Goal: Task Accomplishment & Management: Complete application form

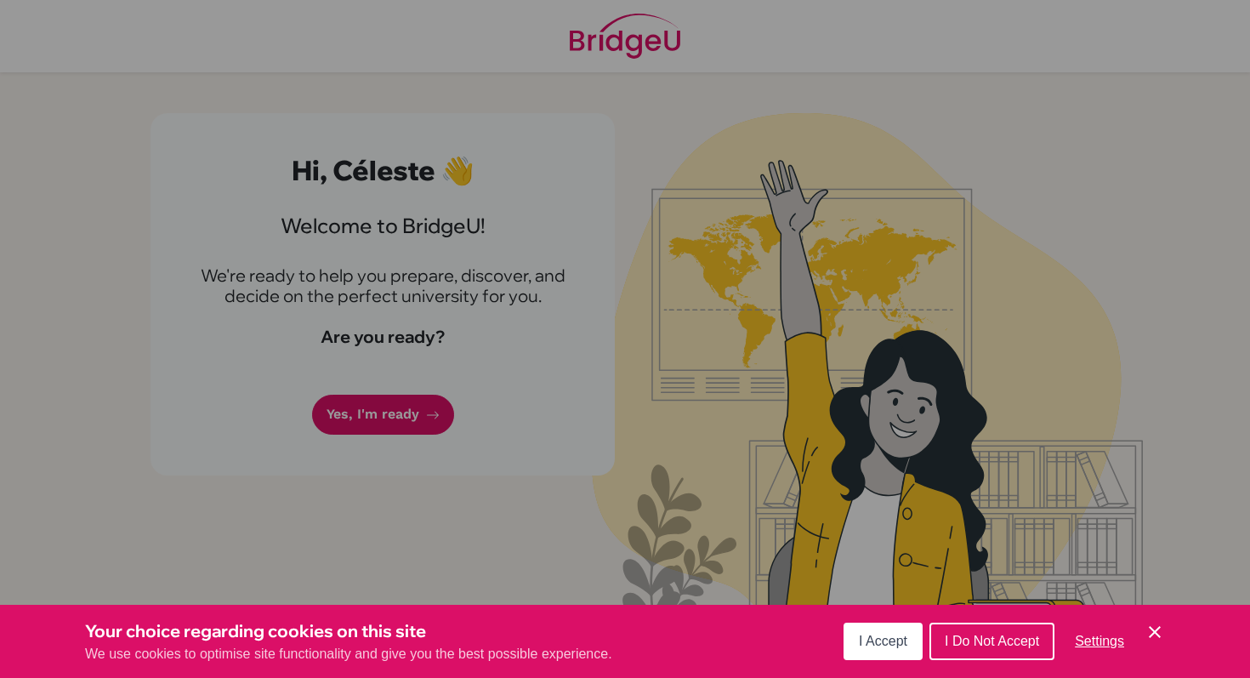
click at [868, 631] on button "I Accept" at bounding box center [883, 641] width 79 height 37
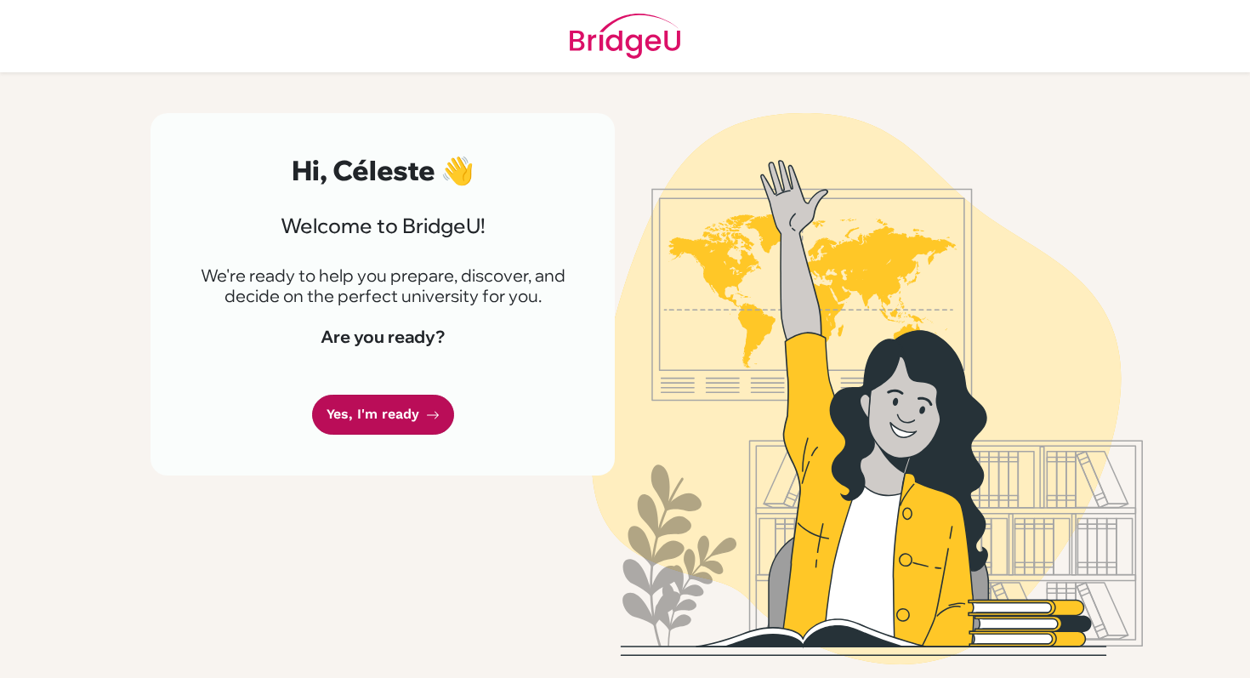
click at [373, 407] on link "Yes, I'm ready" at bounding box center [383, 415] width 142 height 40
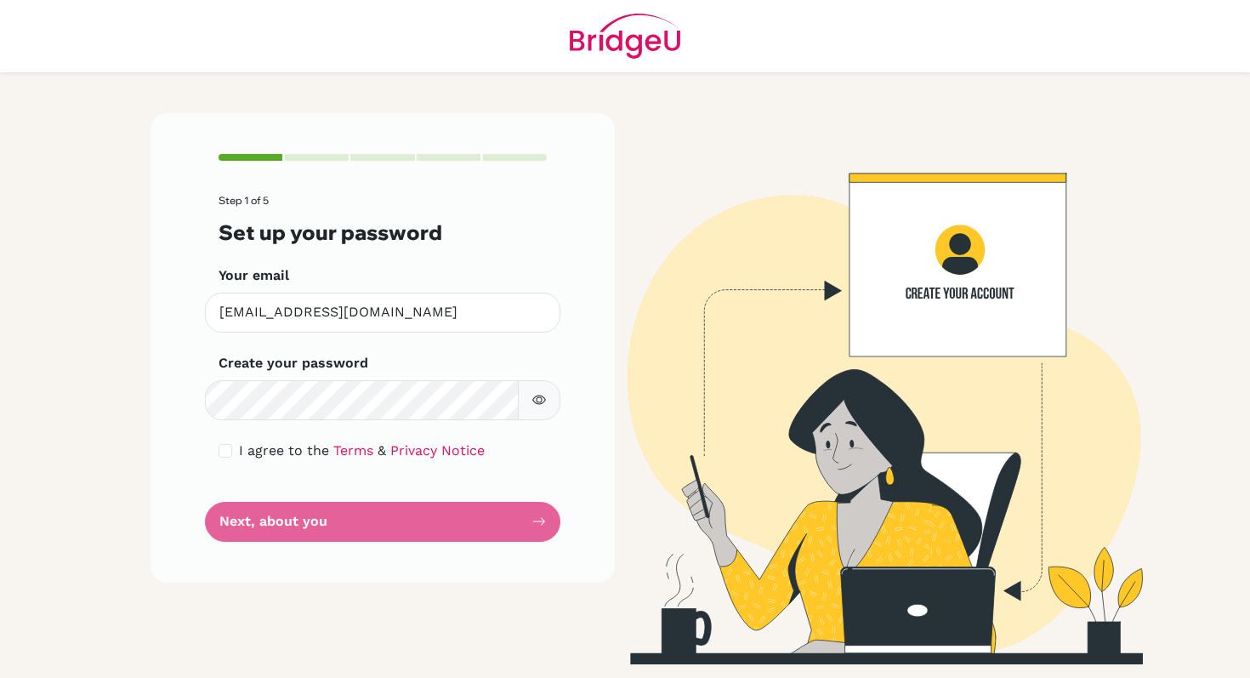
click at [546, 396] on button "button" at bounding box center [539, 400] width 43 height 40
click at [466, 532] on form "Step 1 of 5 Set up your password Your email [EMAIL_ADDRESS][DOMAIN_NAME] Invali…" at bounding box center [383, 368] width 328 height 346
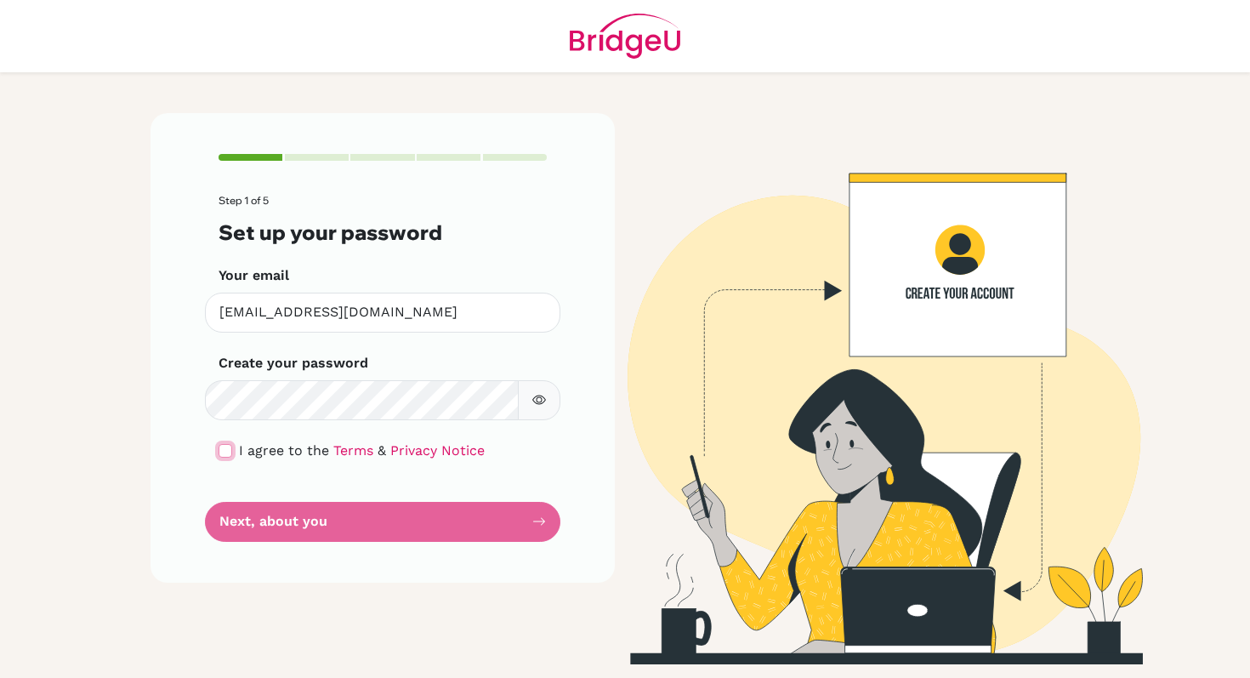
click at [221, 453] on input "checkbox" at bounding box center [226, 451] width 14 height 14
checkbox input "true"
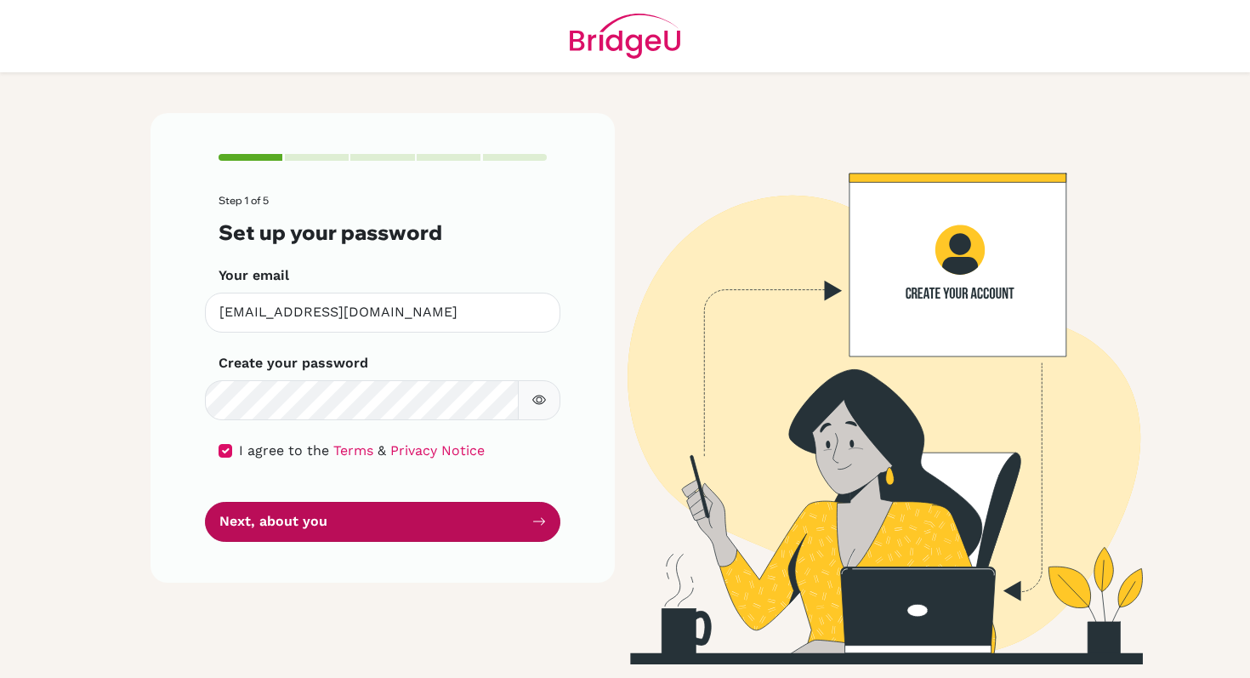
click at [351, 515] on button "Next, about you" at bounding box center [383, 522] width 356 height 40
